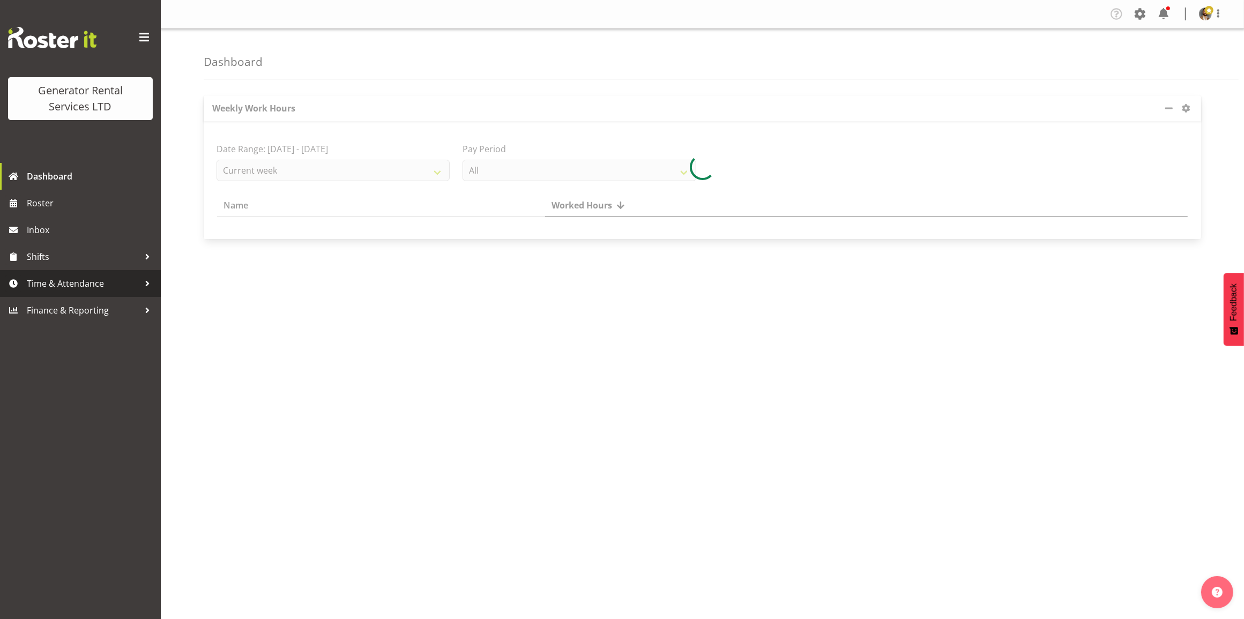
click at [103, 283] on span "Time & Attendance" at bounding box center [83, 283] width 113 height 16
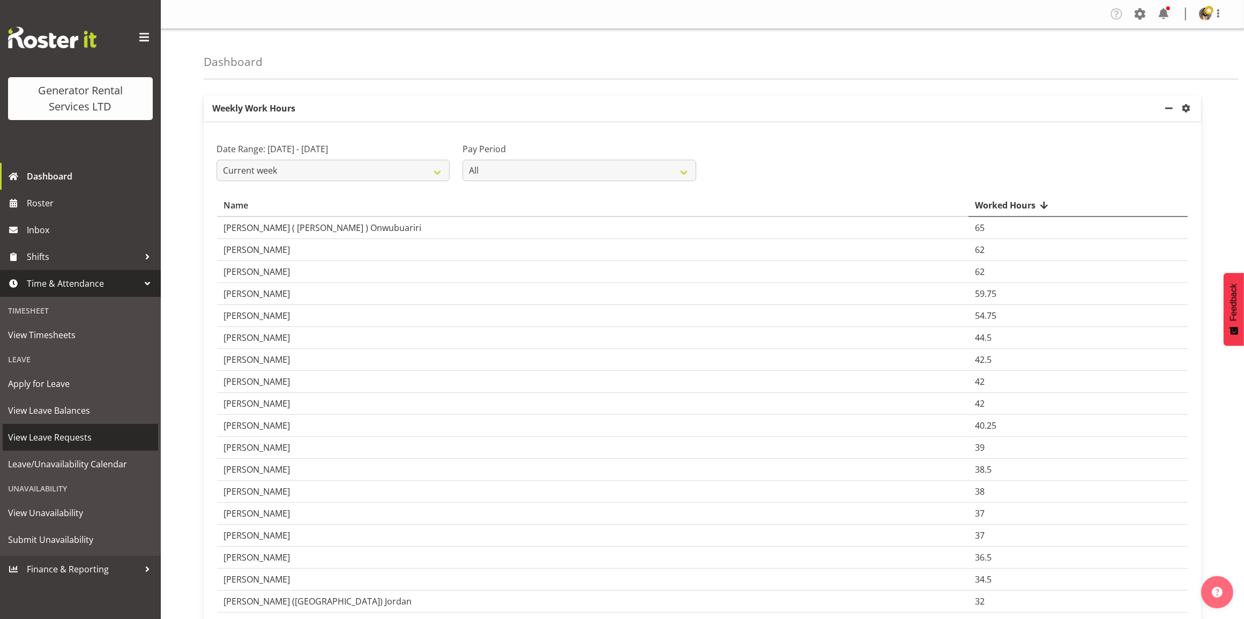
click at [82, 438] on span "View Leave Requests" at bounding box center [80, 437] width 145 height 16
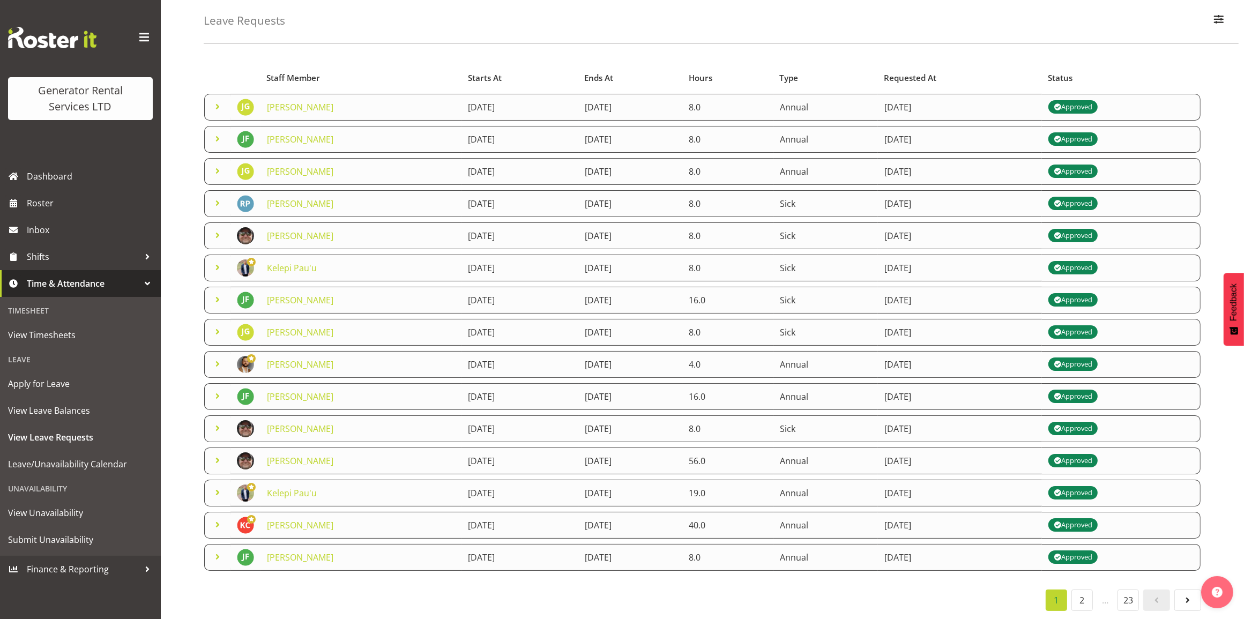
scroll to position [61, 0]
click at [117, 413] on span "View Leave Balances" at bounding box center [80, 410] width 145 height 16
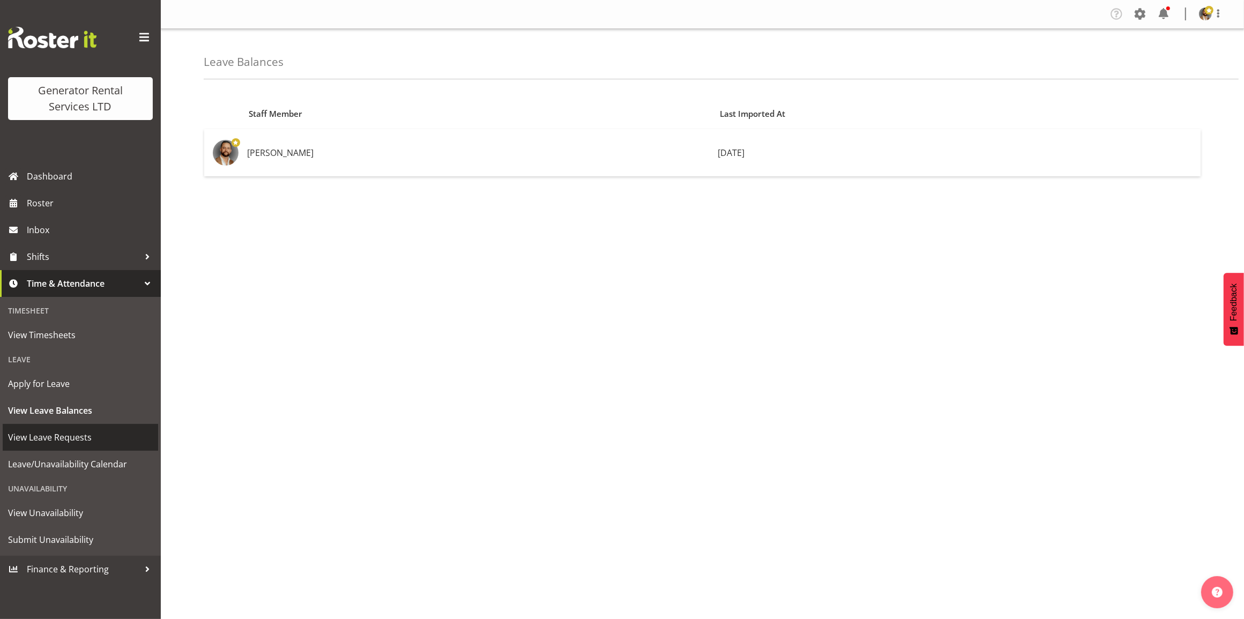
click at [106, 432] on span "View Leave Requests" at bounding box center [80, 437] width 145 height 16
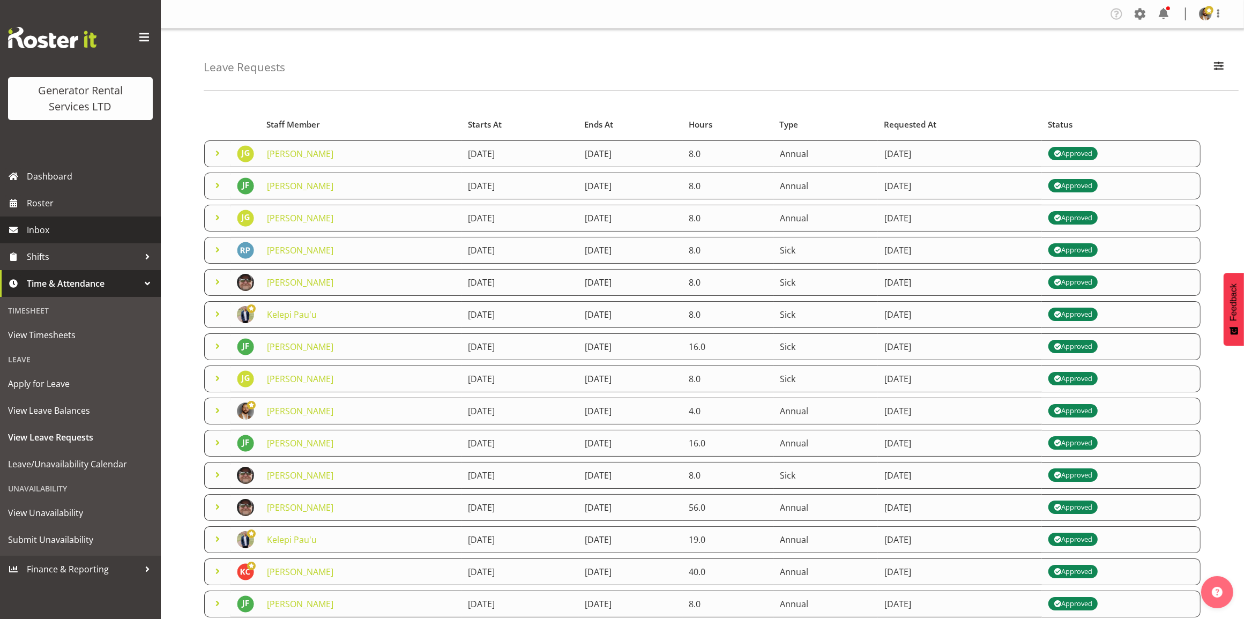
click at [49, 220] on link "Inbox" at bounding box center [80, 229] width 161 height 27
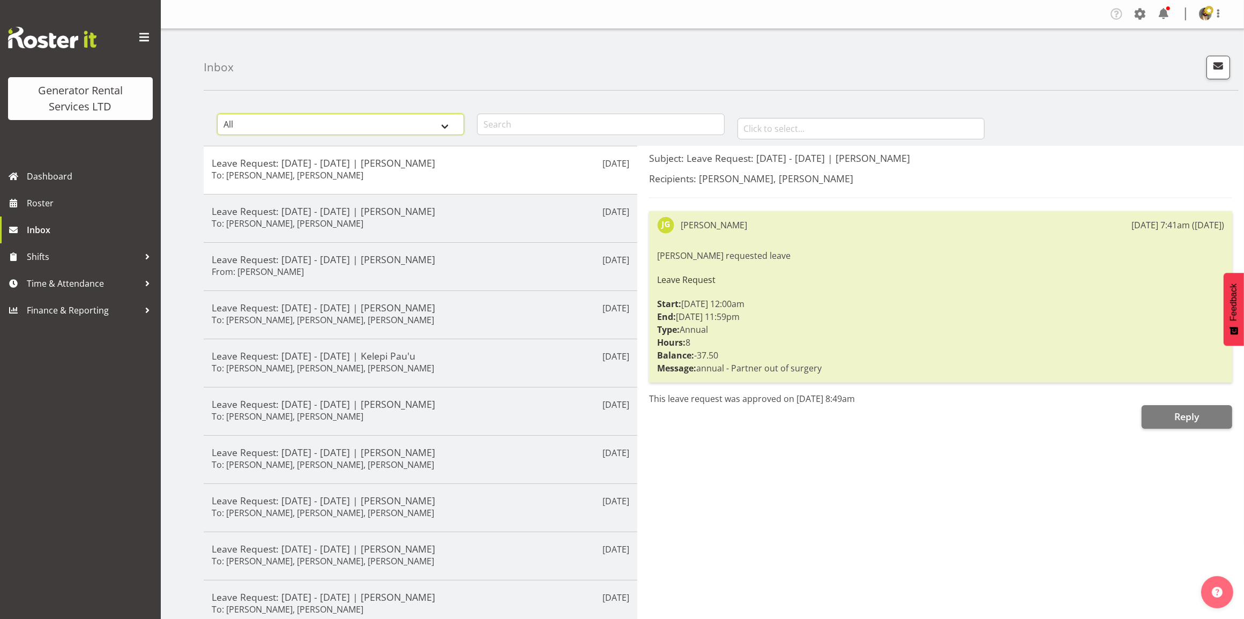
click at [434, 124] on select "All General Shift Offers Shift Swap Offers Leave Requests" at bounding box center [340, 124] width 247 height 21
click at [81, 177] on span "Dashboard" at bounding box center [91, 176] width 129 height 16
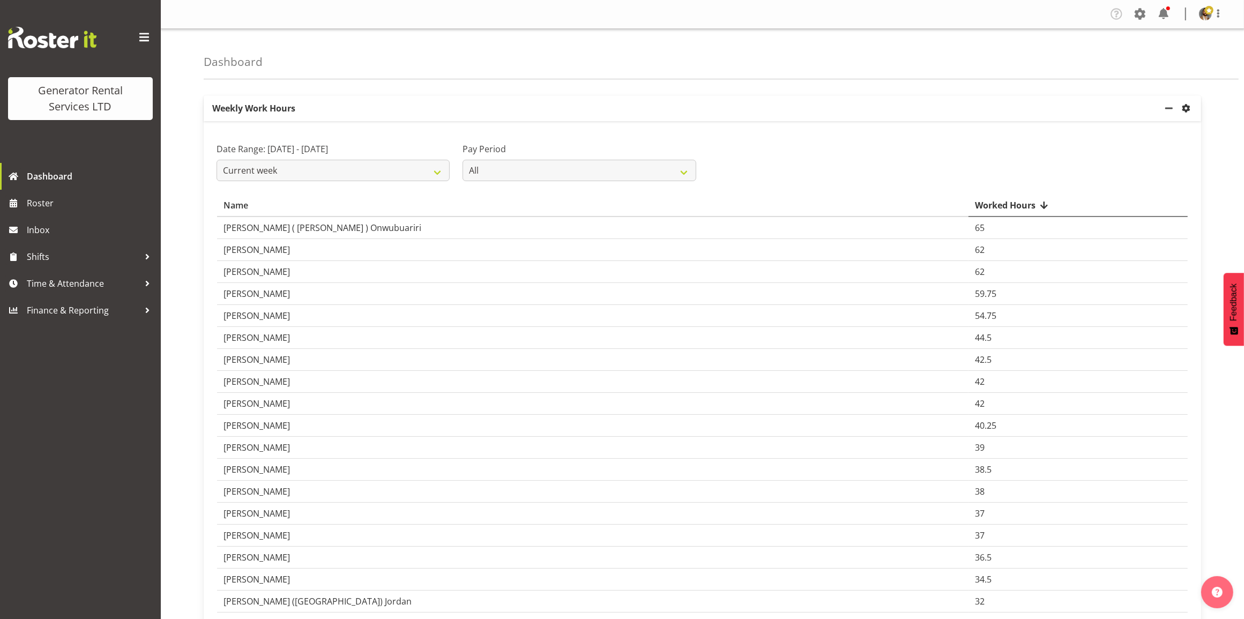
click at [1188, 109] on span "settings" at bounding box center [1185, 108] width 13 height 13
click at [1190, 110] on span "settings" at bounding box center [1185, 108] width 13 height 13
click at [336, 175] on select "Current week Last week Current Month Last Month Last 30 days" at bounding box center [332, 170] width 233 height 21
click at [1199, 17] on img at bounding box center [1205, 14] width 13 height 13
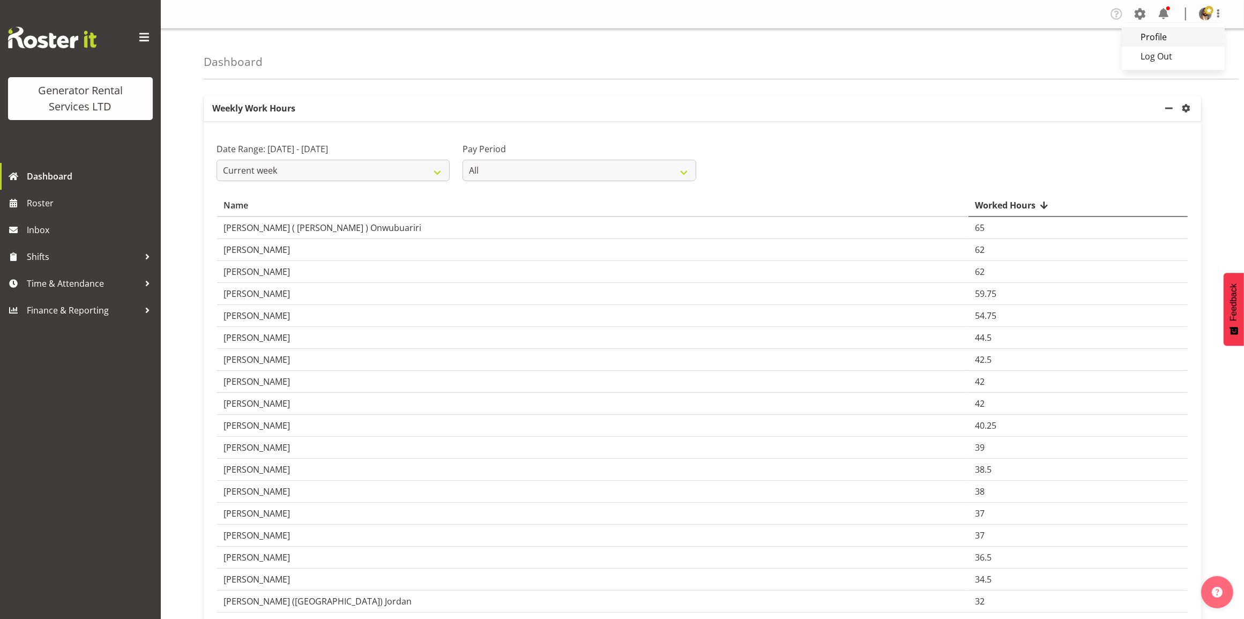
click at [1195, 36] on link "Profile" at bounding box center [1172, 36] width 103 height 19
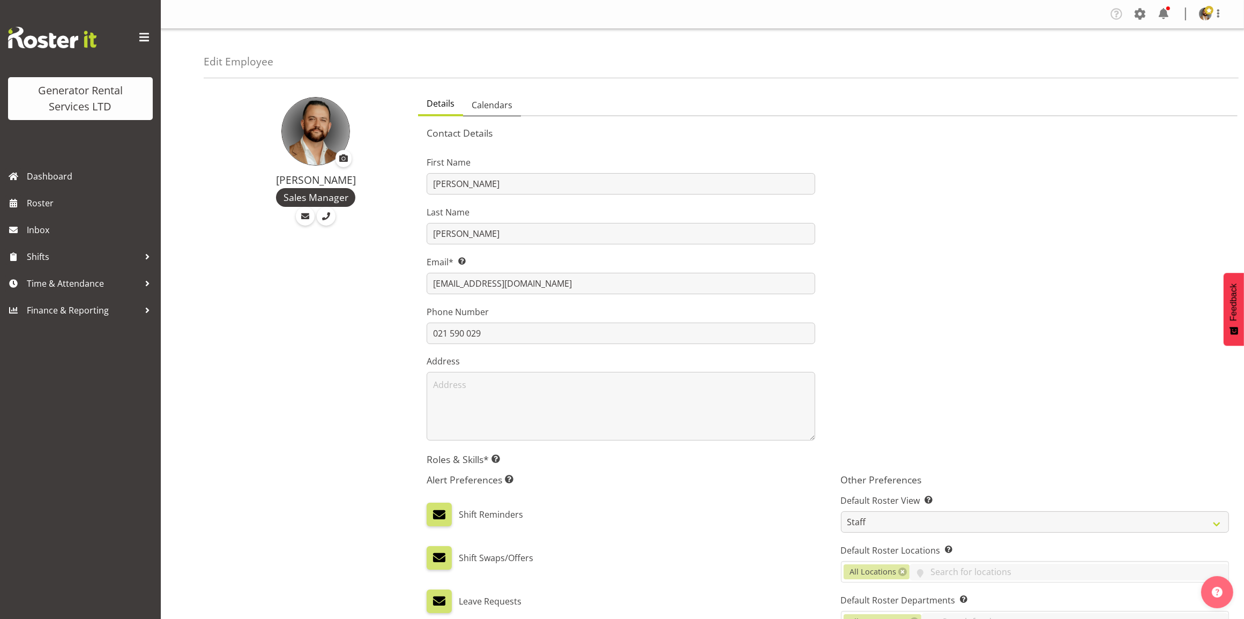
click at [504, 100] on span "Calendars" at bounding box center [491, 105] width 41 height 13
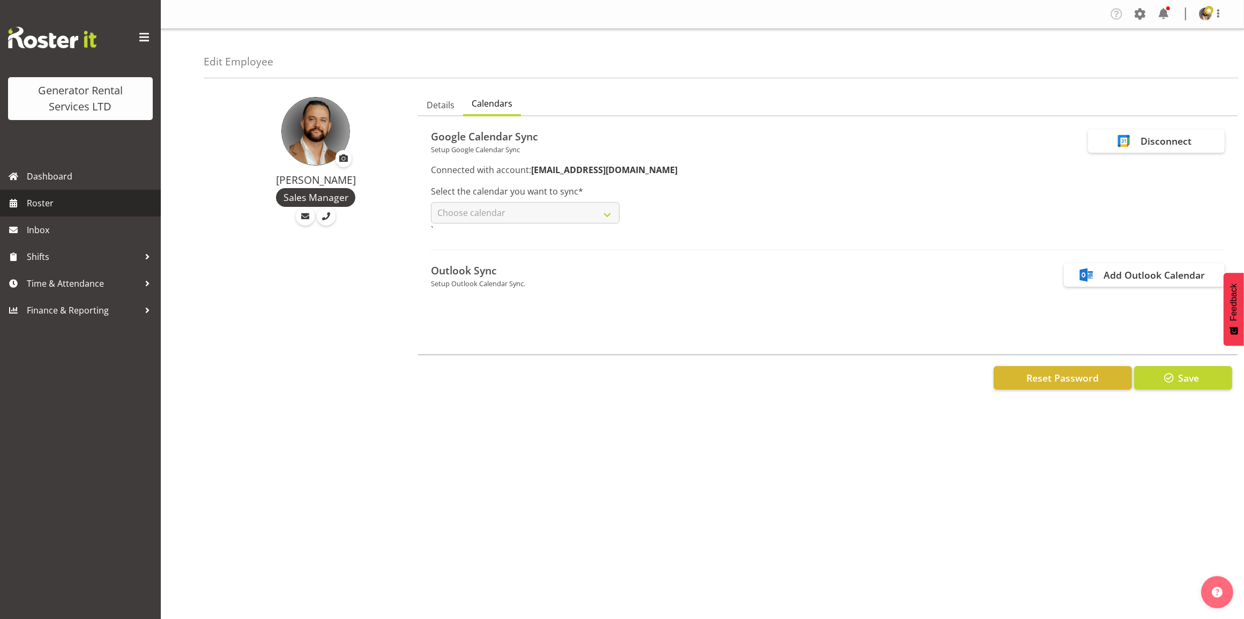
click at [106, 213] on link "Roster" at bounding box center [80, 203] width 161 height 27
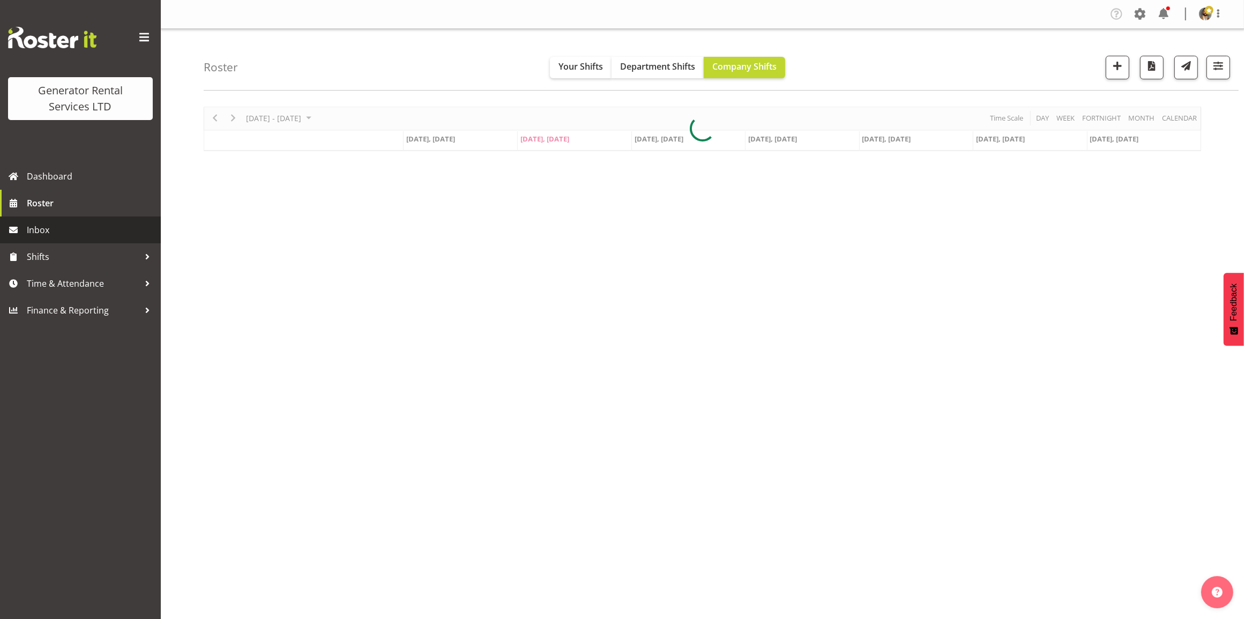
click at [91, 231] on span "Inbox" at bounding box center [91, 230] width 129 height 16
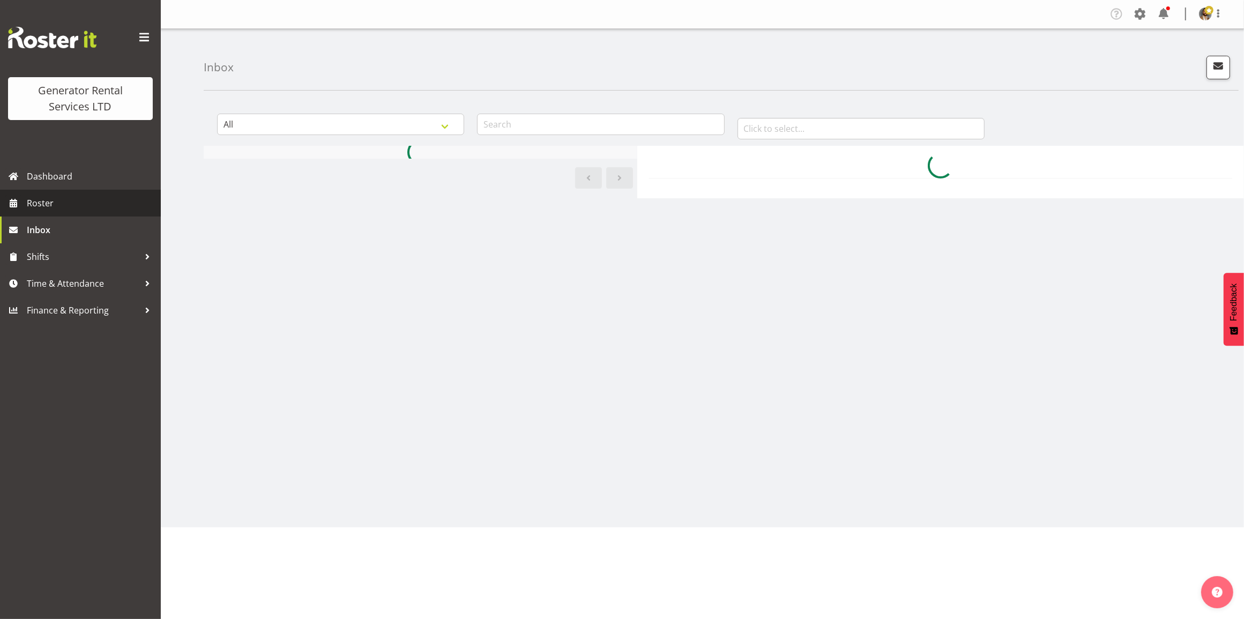
click at [86, 203] on span "Roster" at bounding box center [91, 203] width 129 height 16
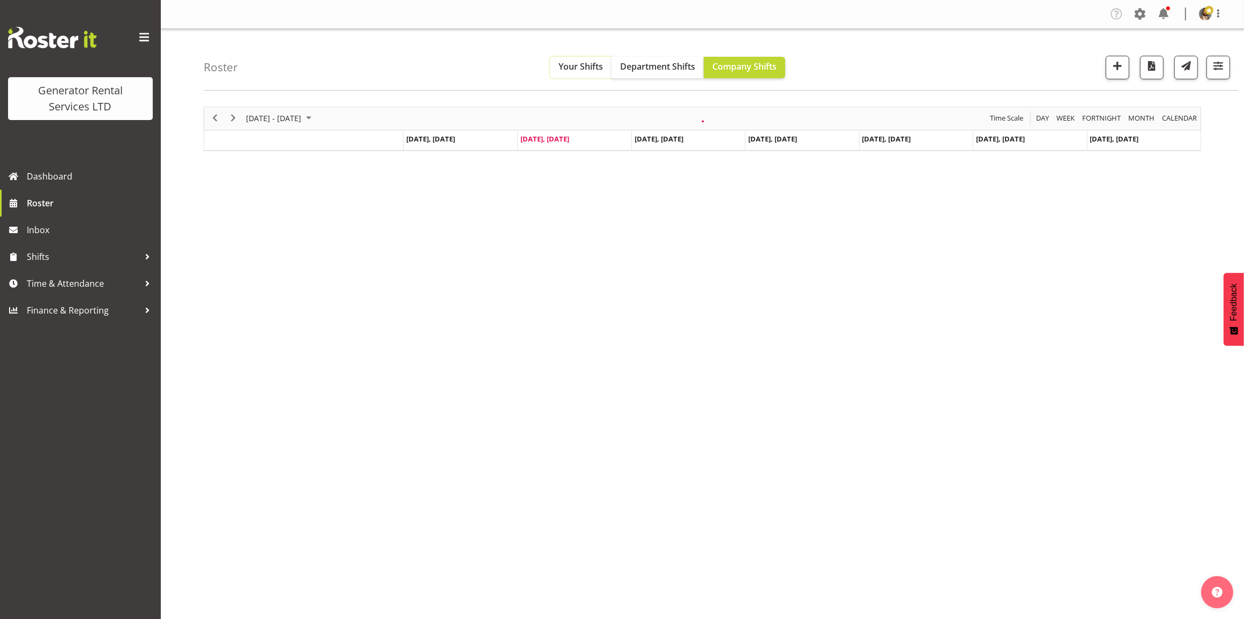
click at [598, 65] on span "Your Shifts" at bounding box center [580, 67] width 44 height 12
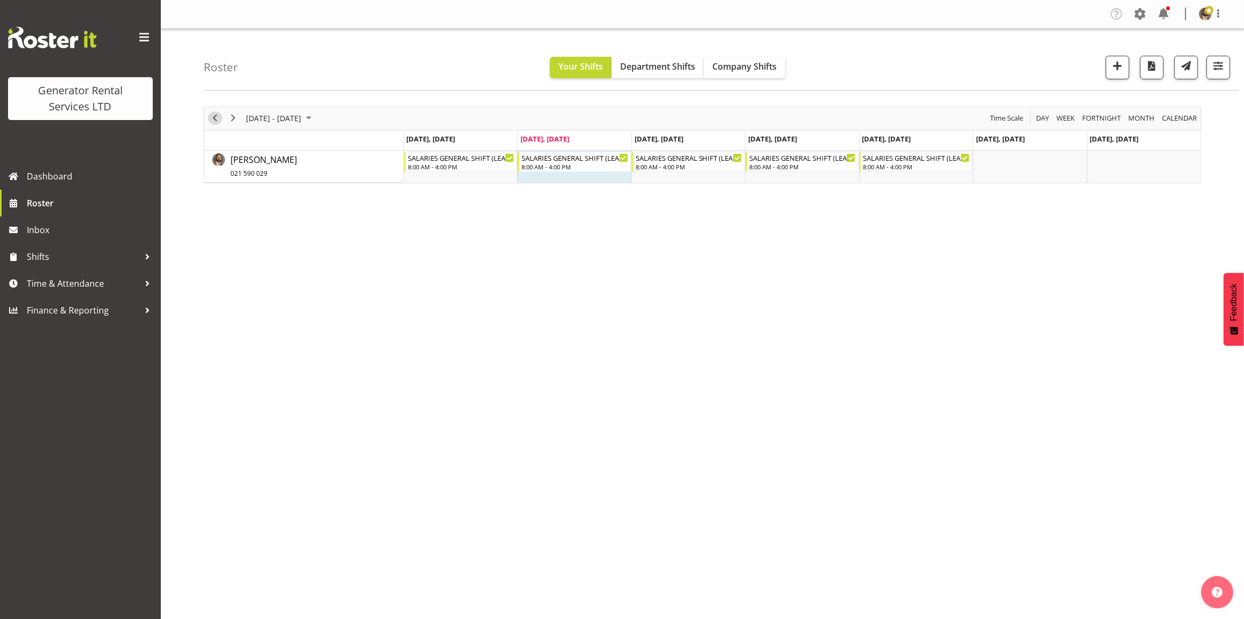
click at [219, 121] on span "Previous" at bounding box center [214, 117] width 13 height 13
click at [315, 119] on span "August 2025" at bounding box center [308, 117] width 13 height 13
click at [214, 119] on span "Previous" at bounding box center [214, 117] width 13 height 13
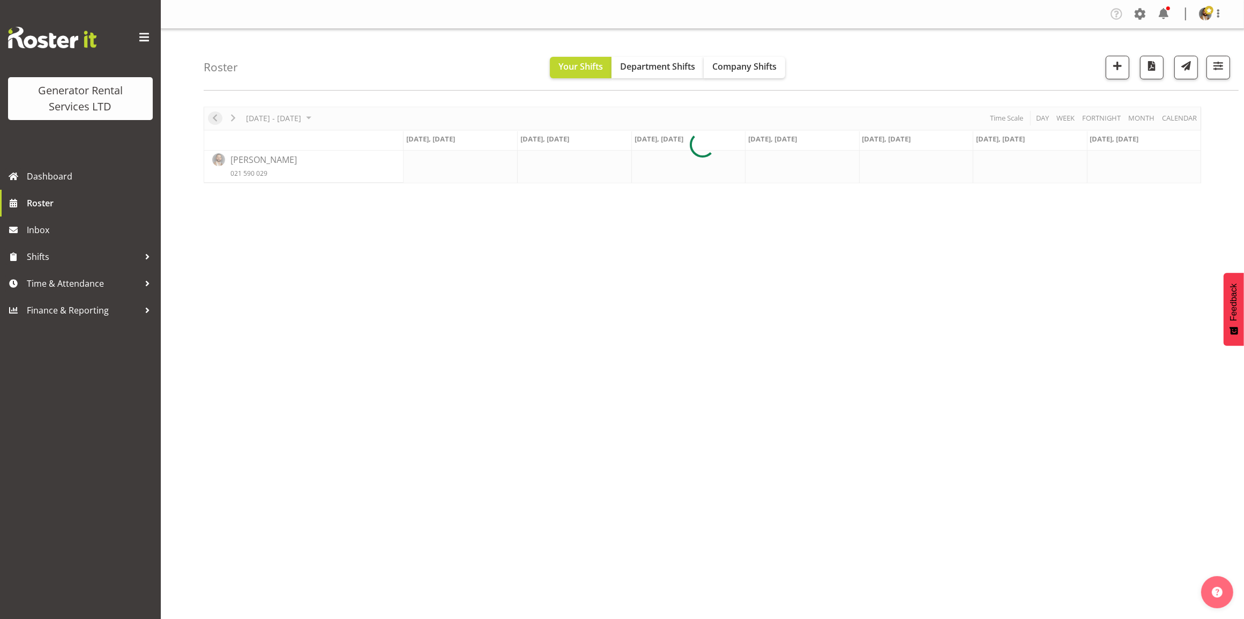
click at [214, 119] on div at bounding box center [702, 145] width 997 height 77
click at [361, 63] on div "Roster Your Shifts Department Shifts Company Shifts All Locations Clear GRS [GE…" at bounding box center [721, 60] width 1035 height 62
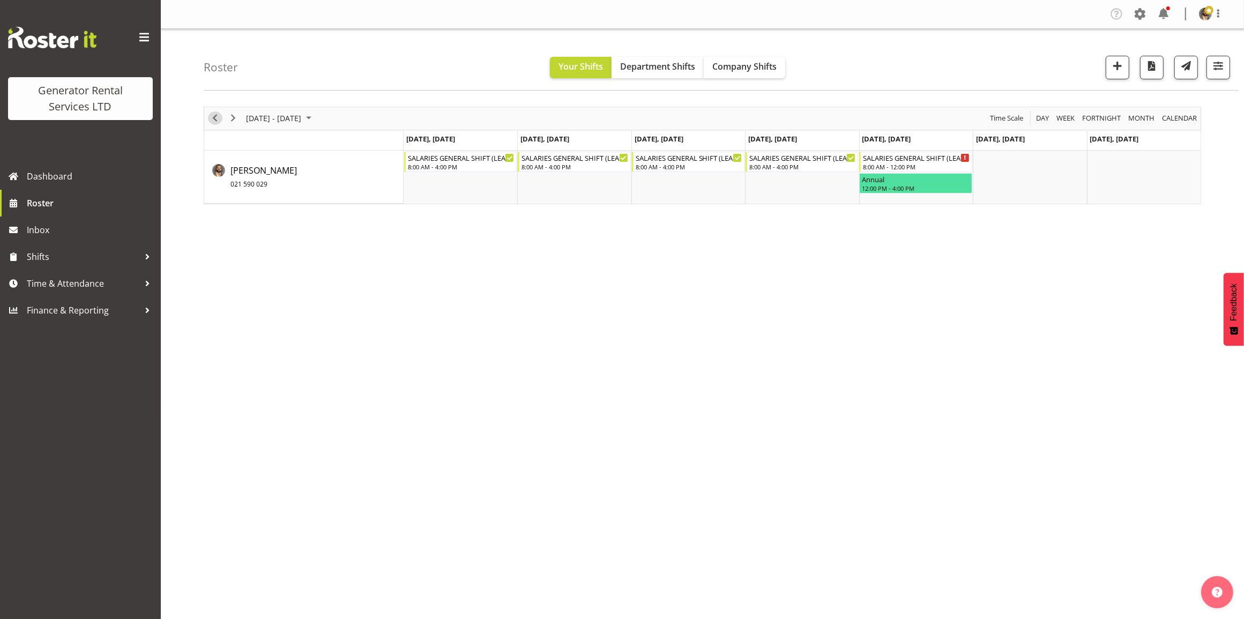
click at [215, 119] on span "Previous" at bounding box center [214, 117] width 13 height 13
click at [312, 121] on span "August 2025" at bounding box center [308, 117] width 13 height 13
click at [343, 143] on span "previous month" at bounding box center [339, 145] width 19 height 19
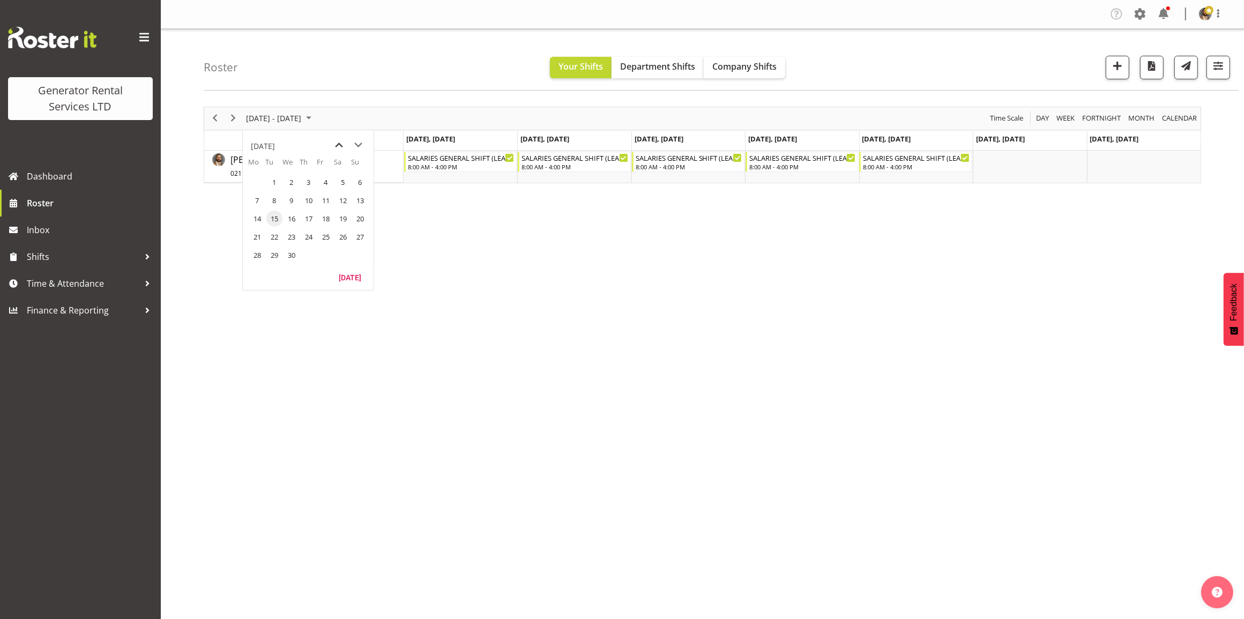
click at [343, 143] on span "previous month" at bounding box center [339, 145] width 19 height 19
click at [276, 259] on span "25" at bounding box center [274, 255] width 16 height 16
click at [232, 119] on span "Next" at bounding box center [233, 117] width 13 height 13
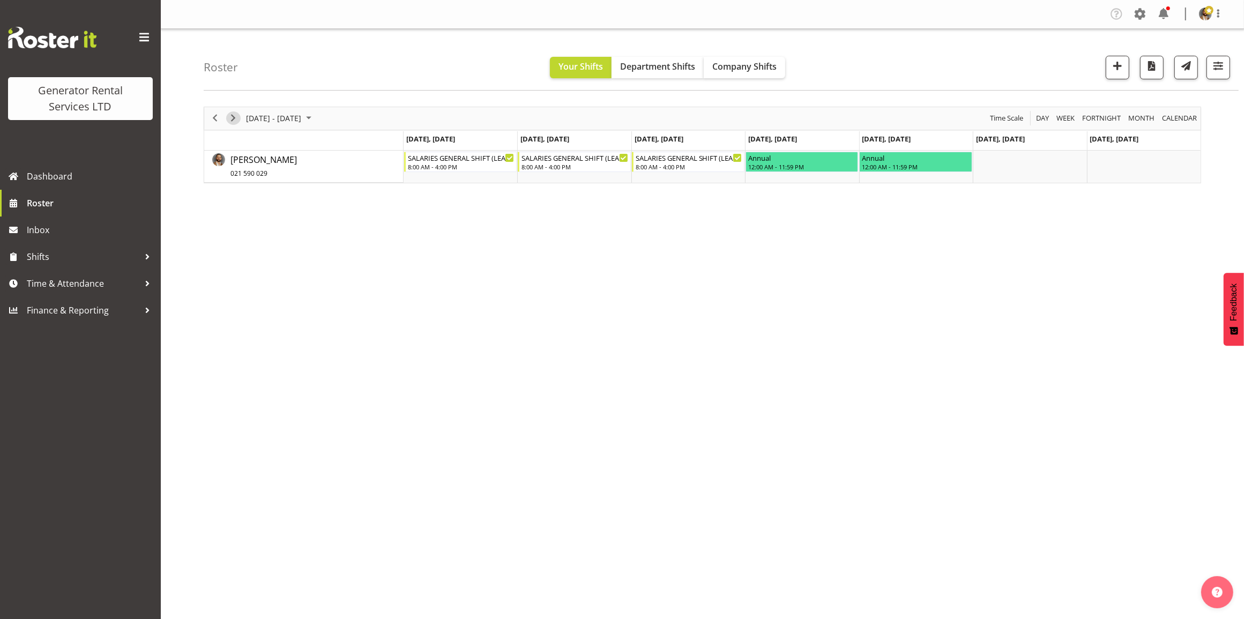
click at [238, 123] on span "Next" at bounding box center [233, 117] width 13 height 13
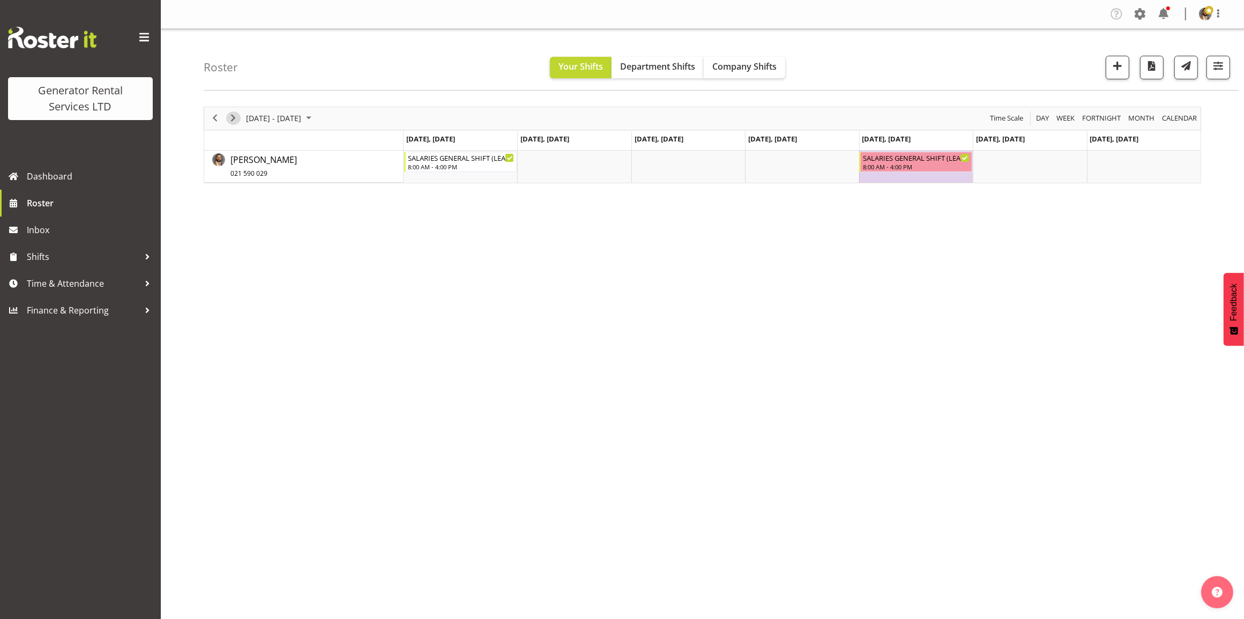
click at [233, 116] on span "Next" at bounding box center [233, 117] width 13 height 13
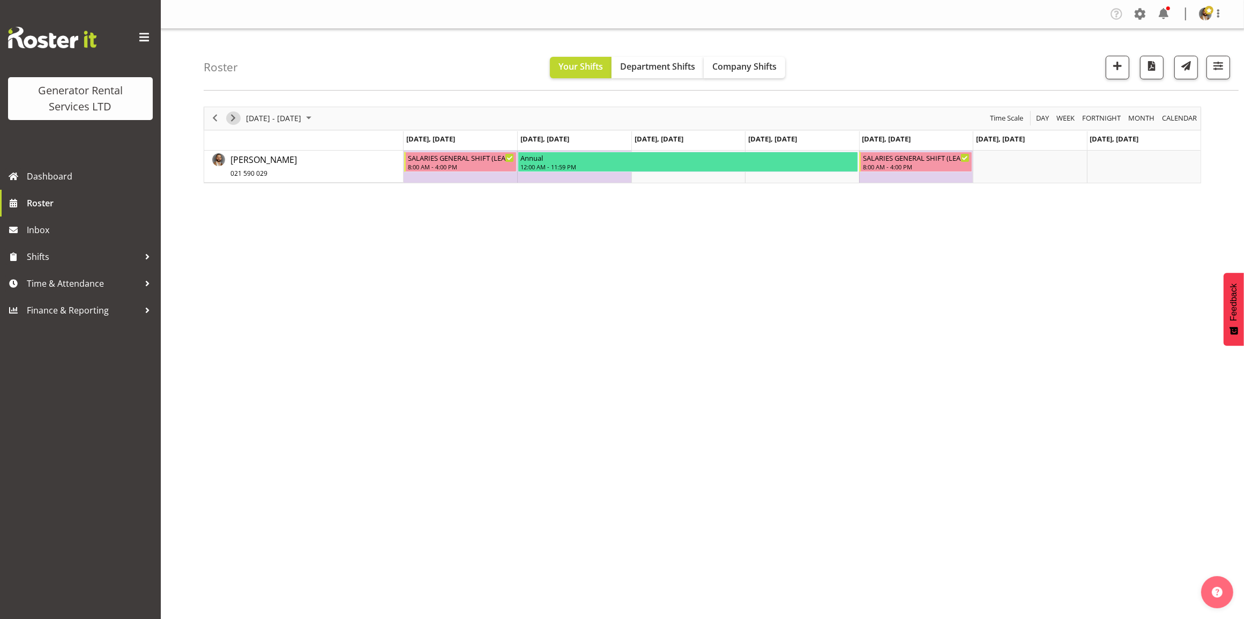
click at [235, 119] on span "Next" at bounding box center [233, 117] width 13 height 13
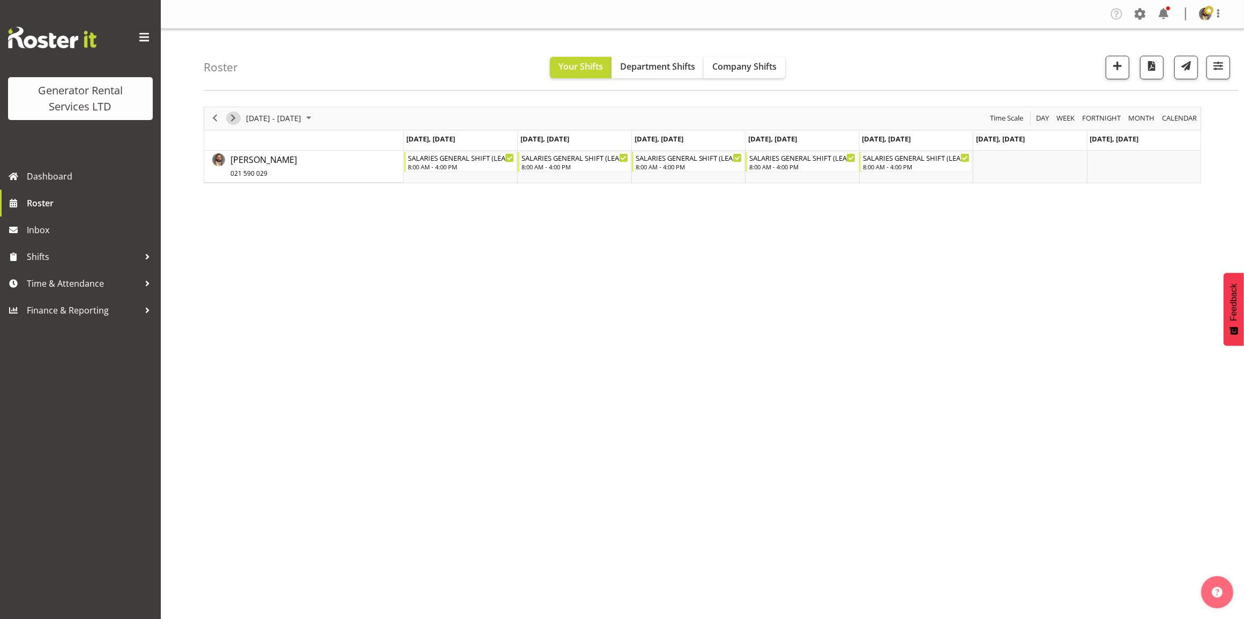
click at [232, 122] on span "Next" at bounding box center [233, 117] width 13 height 13
click at [231, 122] on span "Next" at bounding box center [233, 117] width 13 height 13
click at [237, 121] on span "Next" at bounding box center [233, 117] width 13 height 13
click at [231, 119] on span "Next" at bounding box center [233, 117] width 13 height 13
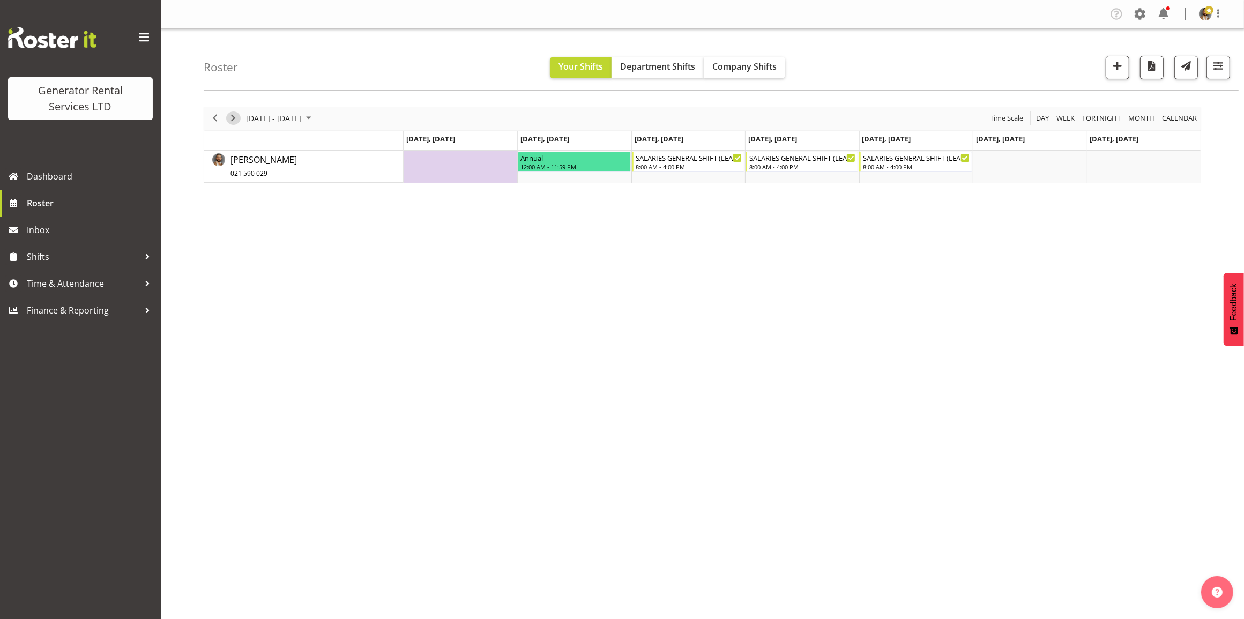
click at [237, 122] on span "Next" at bounding box center [233, 117] width 13 height 13
click at [232, 119] on span "Next" at bounding box center [233, 117] width 13 height 13
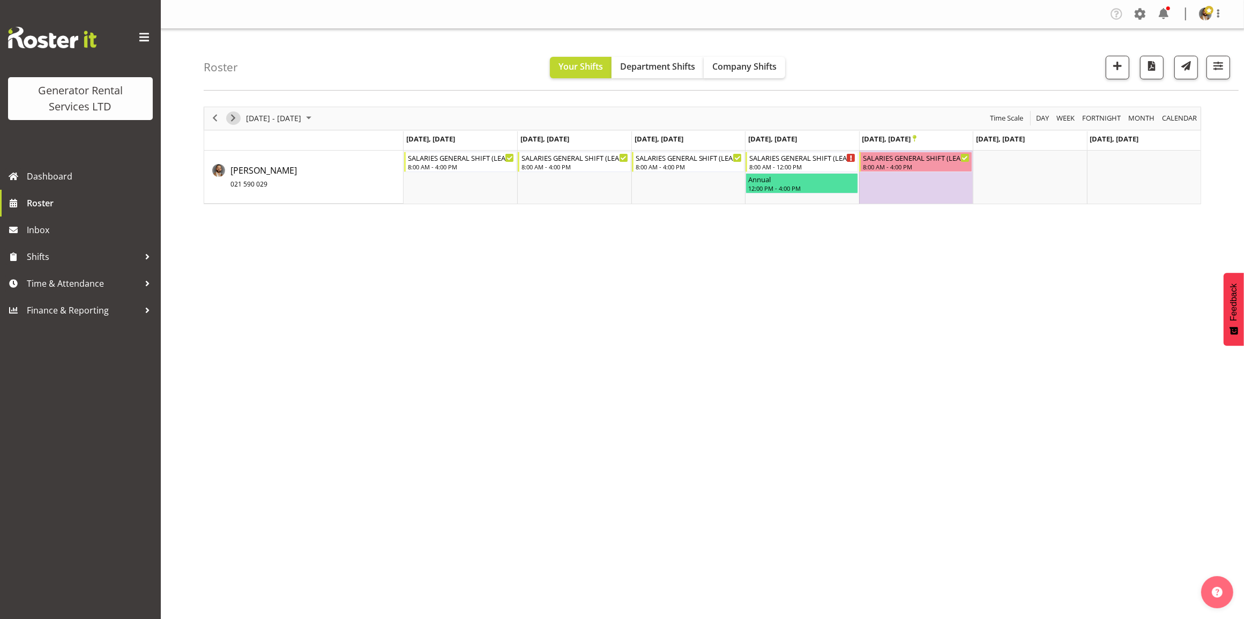
click at [234, 114] on span "Next" at bounding box center [233, 117] width 13 height 13
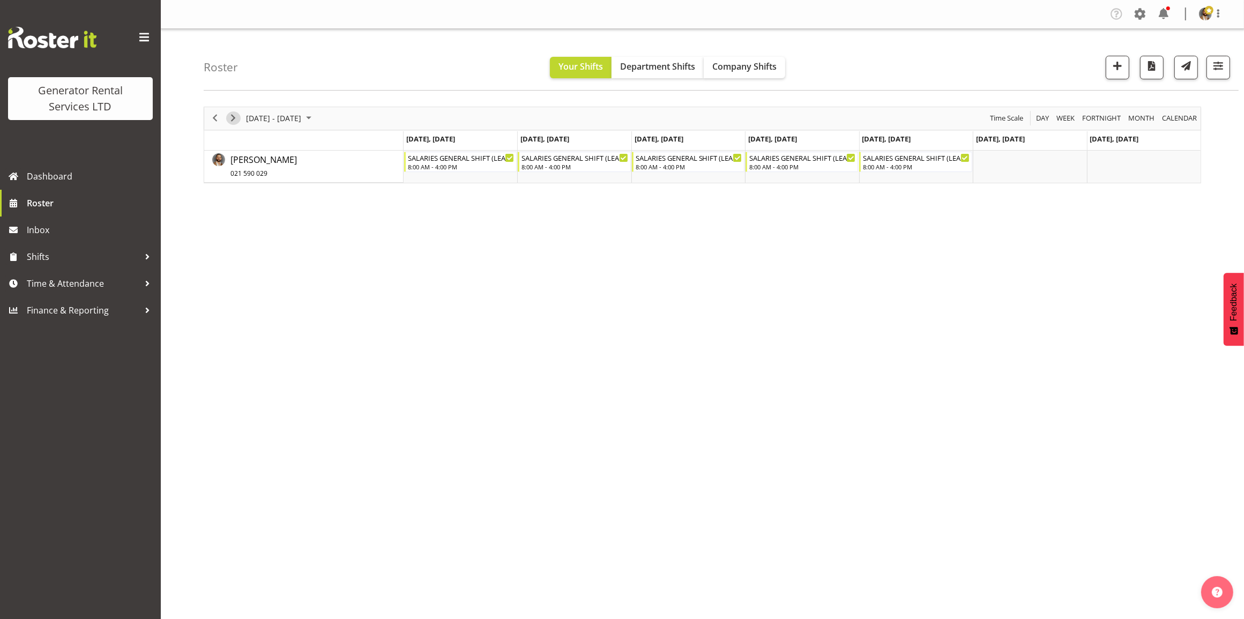
click at [234, 115] on span "Next" at bounding box center [233, 117] width 13 height 13
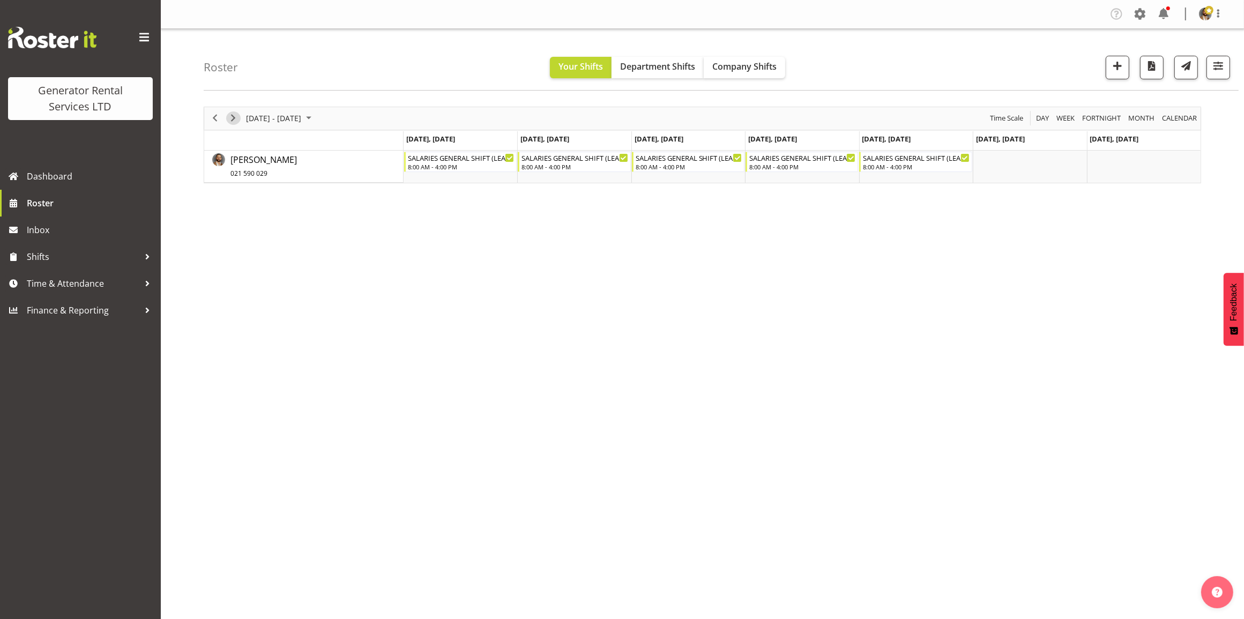
click at [234, 115] on span "Next" at bounding box center [233, 117] width 13 height 13
